Goal: Find contact information: Find contact information

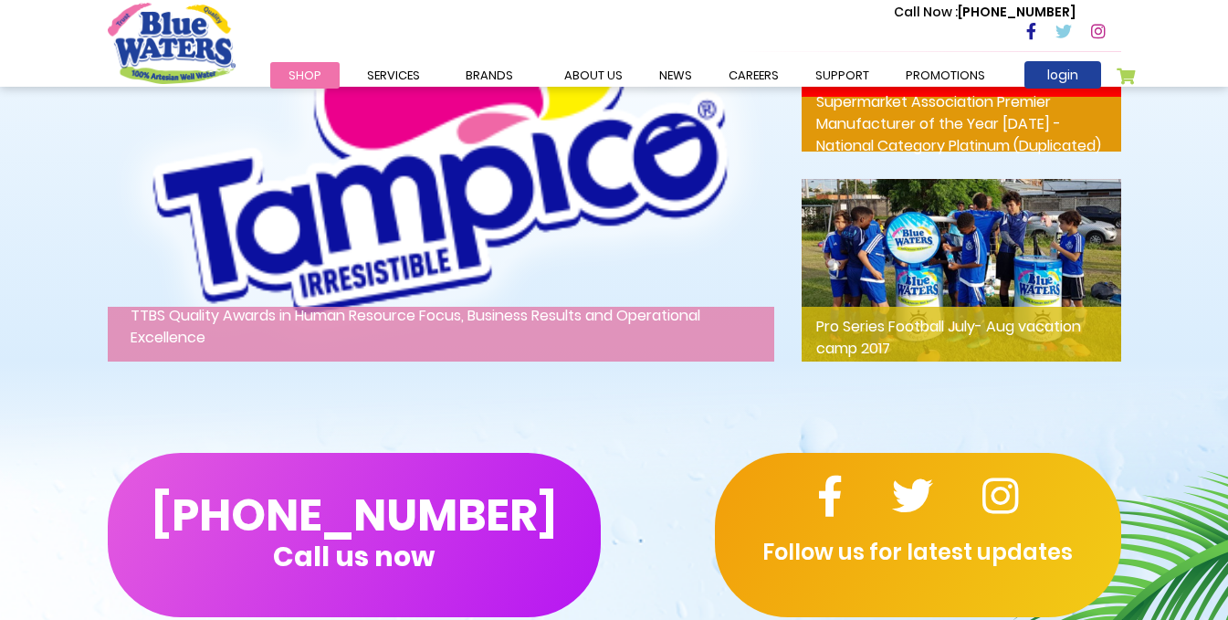
scroll to position [3080, 0]
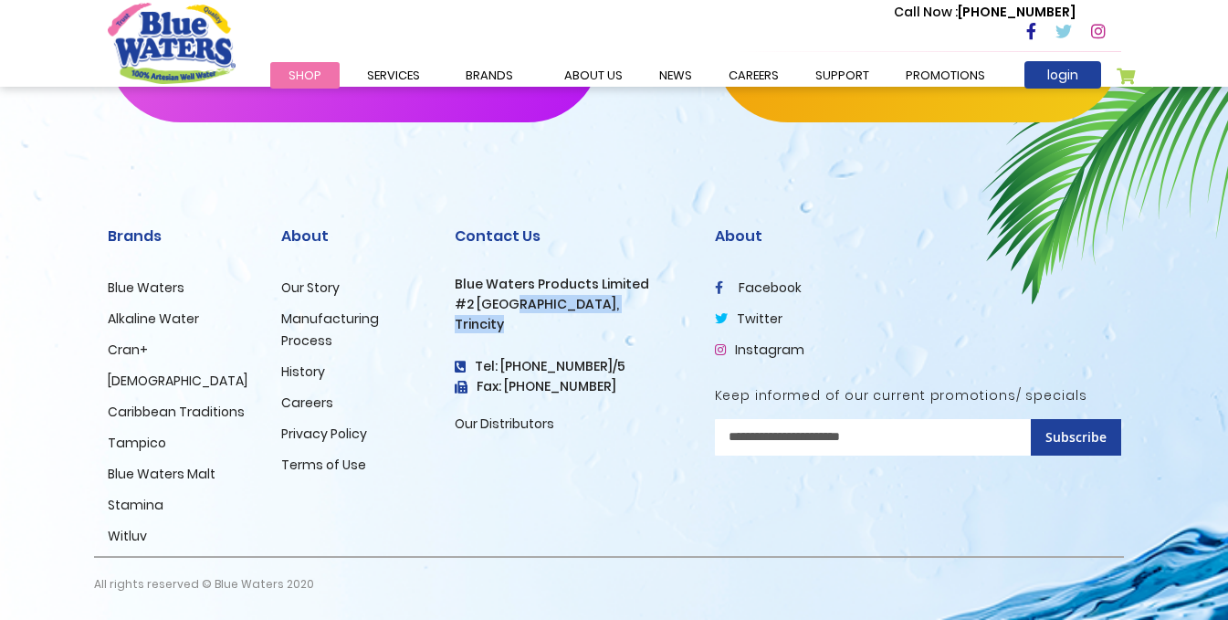
click at [514, 312] on h3 "#2 [GEOGRAPHIC_DATA]," at bounding box center [571, 305] width 233 height 16
drag, startPoint x: 453, startPoint y: 281, endPoint x: 626, endPoint y: 322, distance: 178.2
click at [626, 322] on div "Contact Us Blue Waters Products Limited [STREET_ADDRESS] Tel: [PHONE_NUMBER]/5 …" at bounding box center [571, 375] width 260 height 361
copy div "Blue Waters Products Limited [STREET_ADDRESS]"
click at [572, 287] on h3 "Blue Waters Products Limited" at bounding box center [571, 285] width 233 height 16
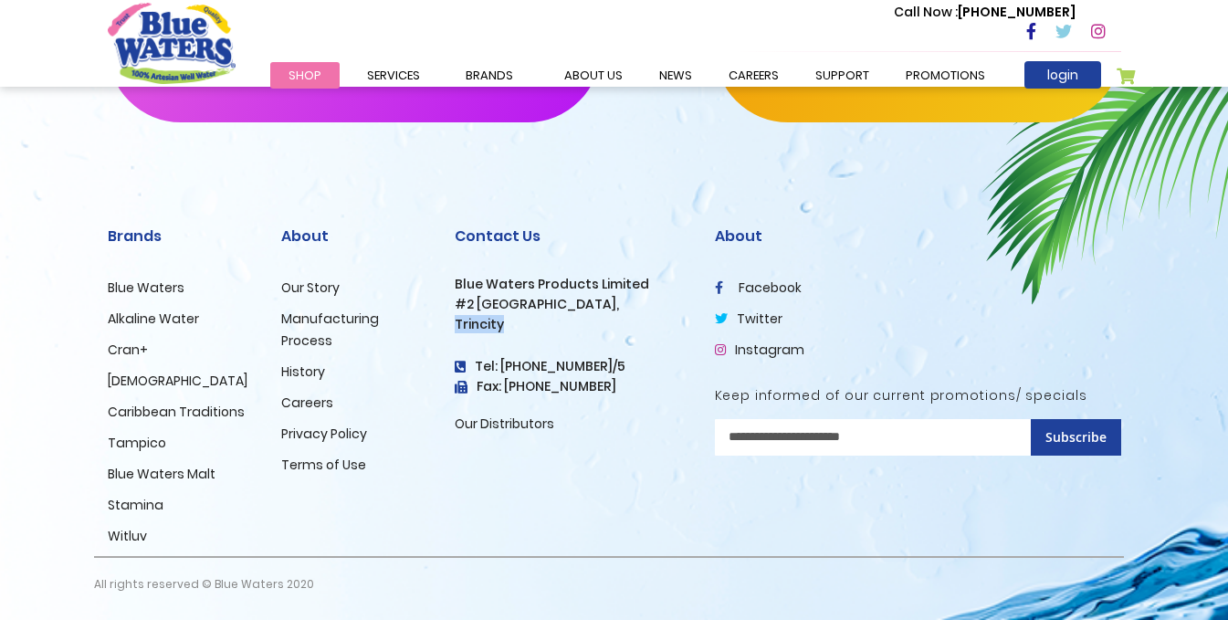
drag, startPoint x: 502, startPoint y: 325, endPoint x: 443, endPoint y: 318, distance: 59.8
click at [443, 318] on div "Contact Us Blue Waters Products Limited [STREET_ADDRESS] Tel: [PHONE_NUMBER]/5 …" at bounding box center [571, 375] width 260 height 361
copy h3 "Trincity"
click at [497, 318] on h3 "Trincity" at bounding box center [571, 325] width 233 height 16
drag, startPoint x: 454, startPoint y: 302, endPoint x: 517, endPoint y: 321, distance: 65.8
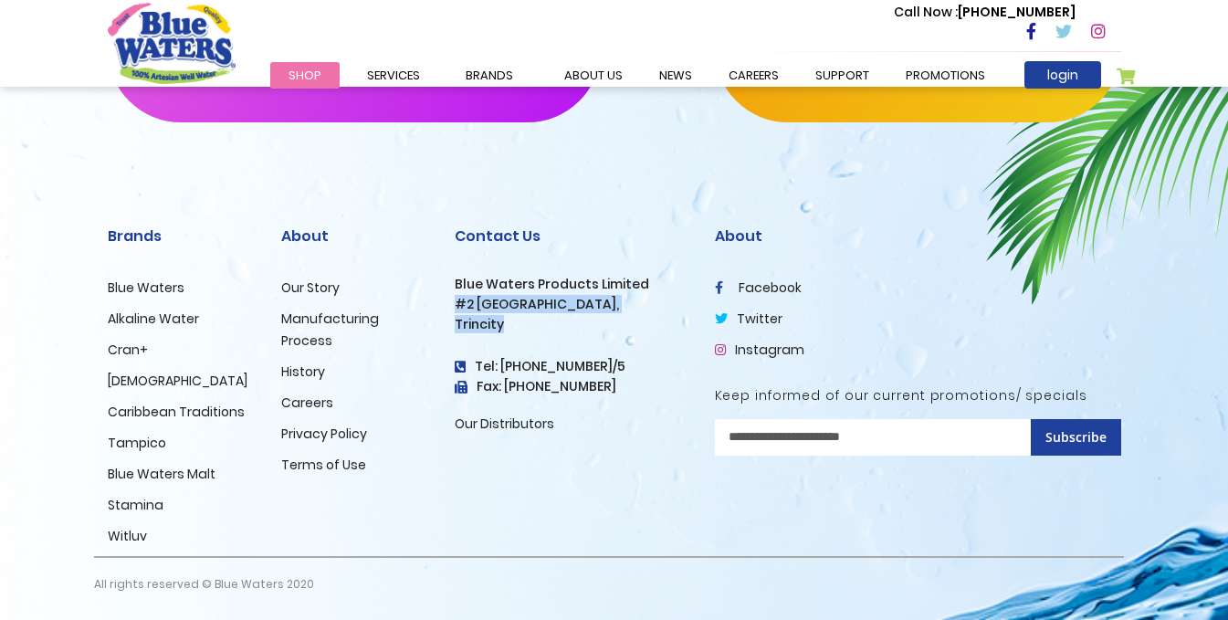
click at [517, 321] on div "Contact Us Blue Waters Products Limited [STREET_ADDRESS] Tel: [PHONE_NUMBER]/5 …" at bounding box center [571, 330] width 233 height 207
copy div "#2 [GEOGRAPHIC_DATA], [GEOGRAPHIC_DATA]"
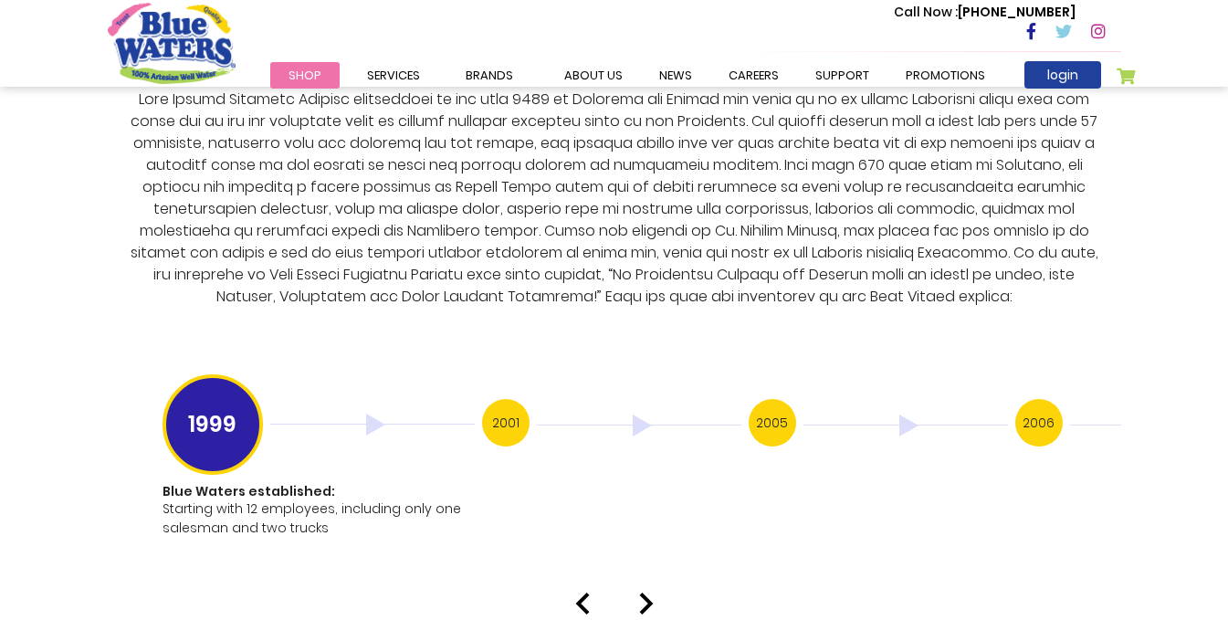
scroll to position [3539, 0]
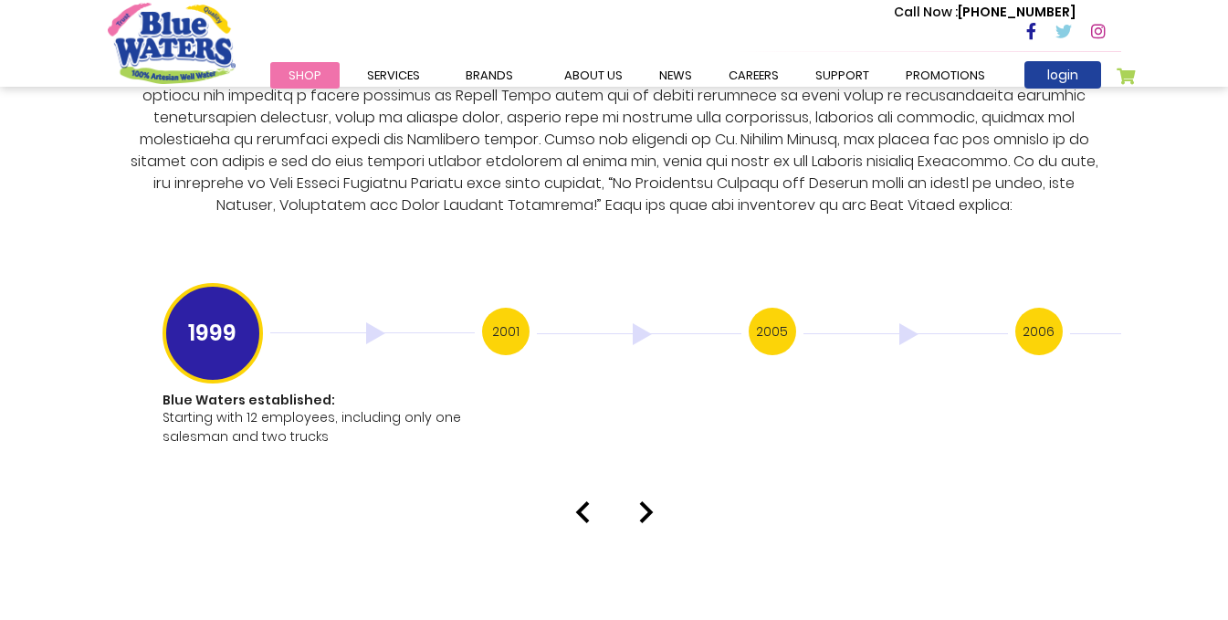
click at [497, 322] on h3 "2001" at bounding box center [505, 331] width 47 height 47
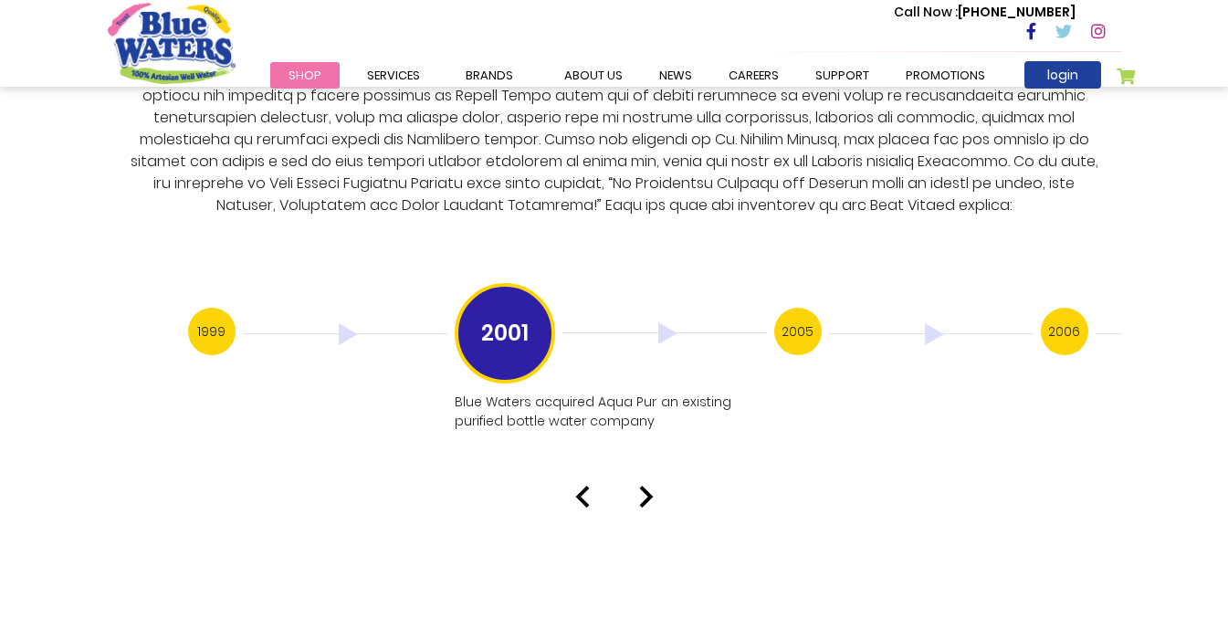
click at [784, 317] on h3 "2005" at bounding box center [797, 331] width 47 height 47
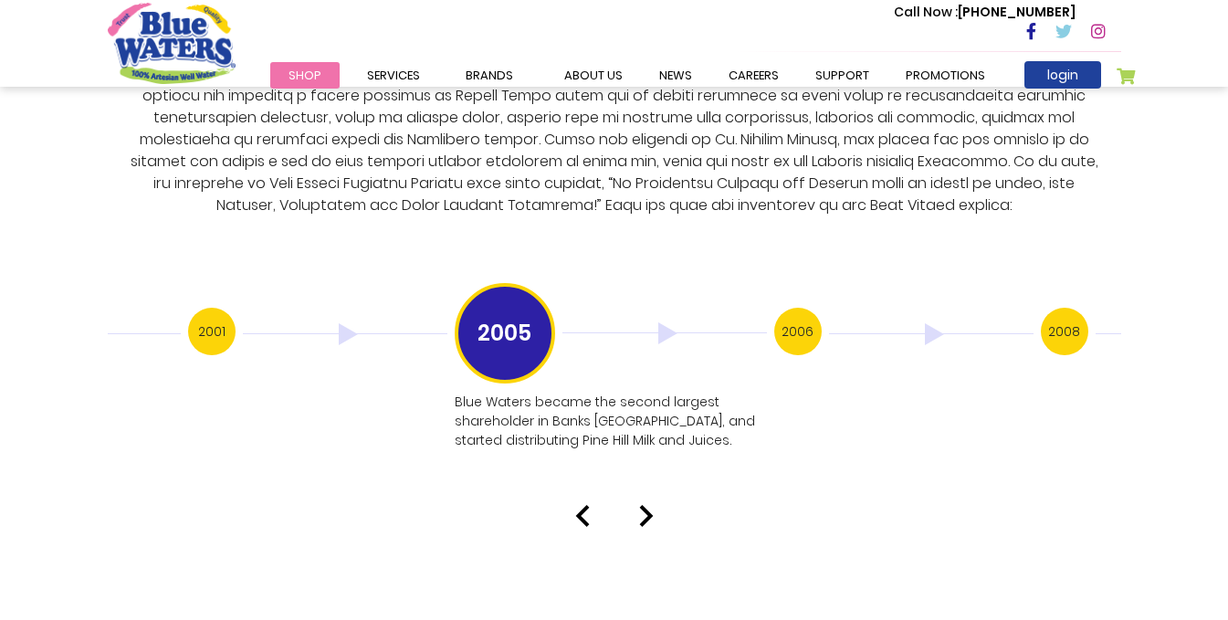
click at [787, 313] on h3 "2006" at bounding box center [797, 331] width 47 height 47
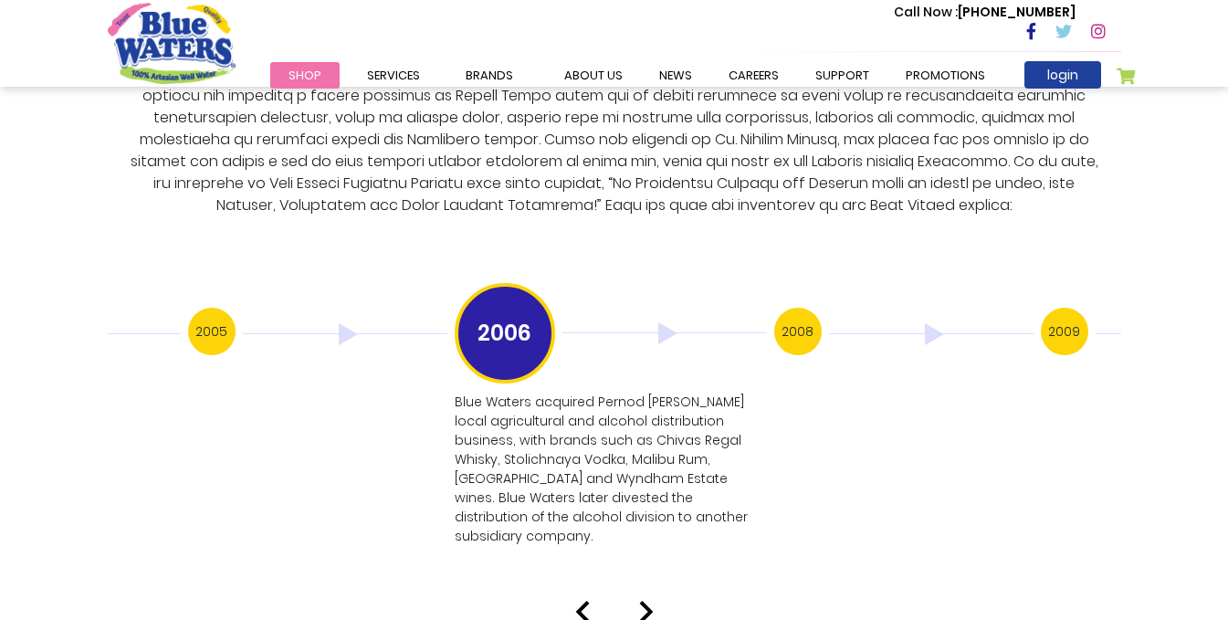
click at [805, 313] on h3 "2008" at bounding box center [797, 331] width 47 height 47
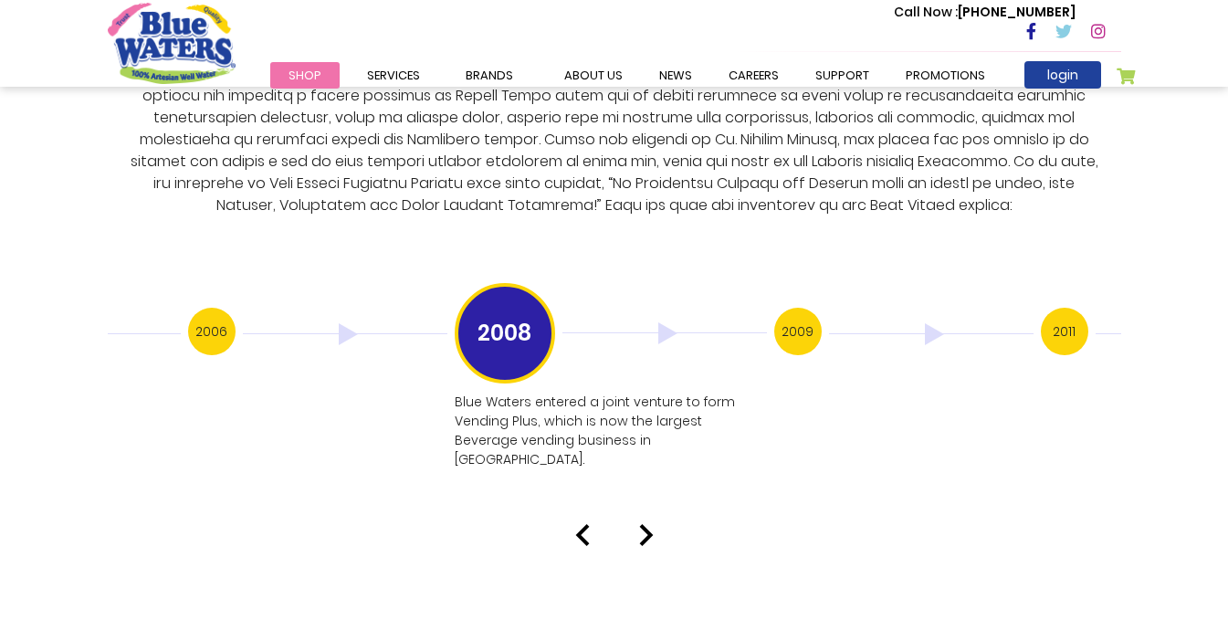
click at [805, 313] on h3 "2009" at bounding box center [797, 331] width 47 height 47
click at [797, 318] on h3 "2011" at bounding box center [797, 331] width 47 height 47
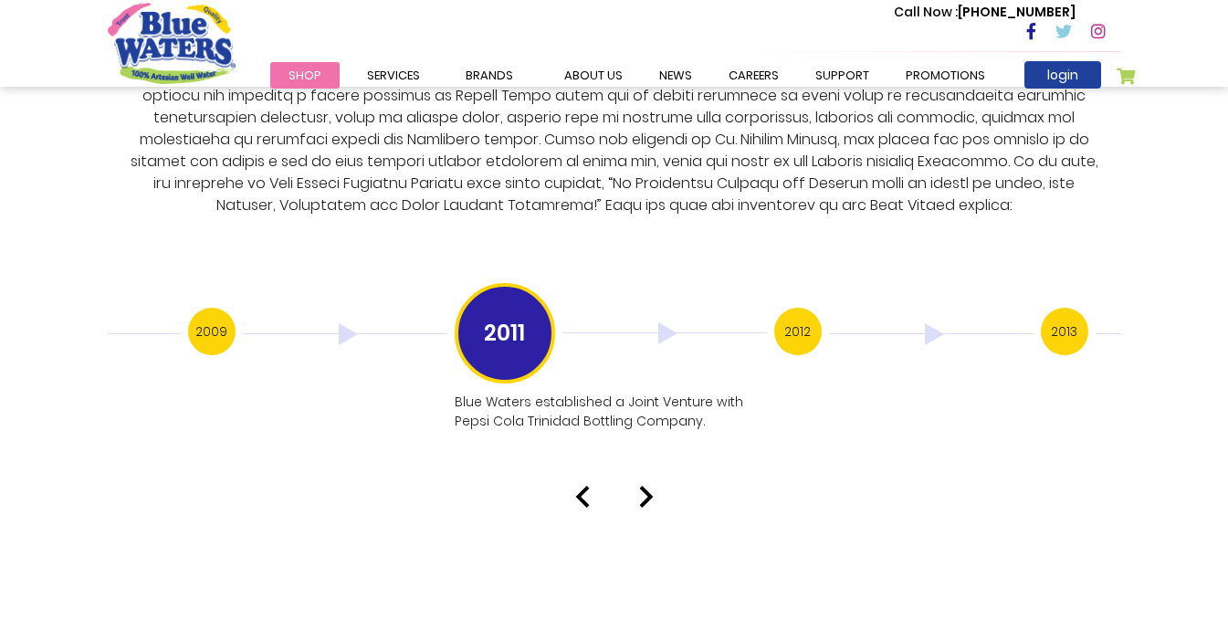
click at [797, 318] on h3 "2012" at bounding box center [797, 331] width 47 height 47
click at [797, 318] on h3 "2013" at bounding box center [797, 331] width 47 height 47
click at [242, 327] on div "2012" at bounding box center [321, 334] width 267 height 52
click at [796, 319] on h3 "2013" at bounding box center [797, 331] width 47 height 47
click at [797, 319] on h3 "2016" at bounding box center [797, 331] width 47 height 47
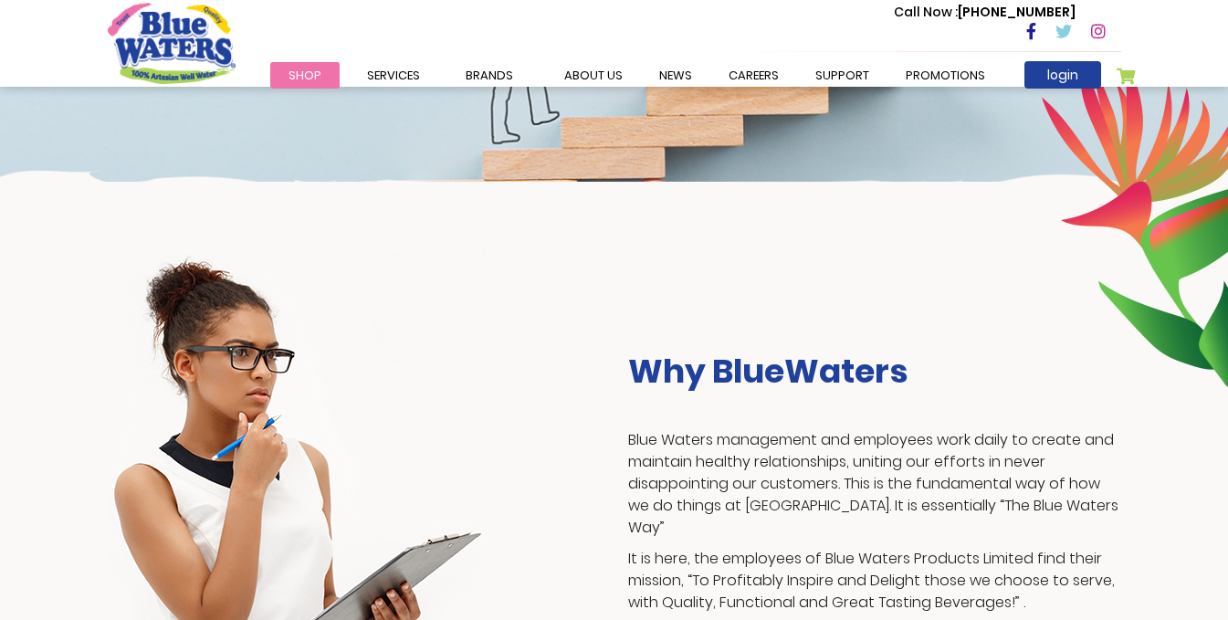
scroll to position [183, 0]
